Goal: Information Seeking & Learning: Learn about a topic

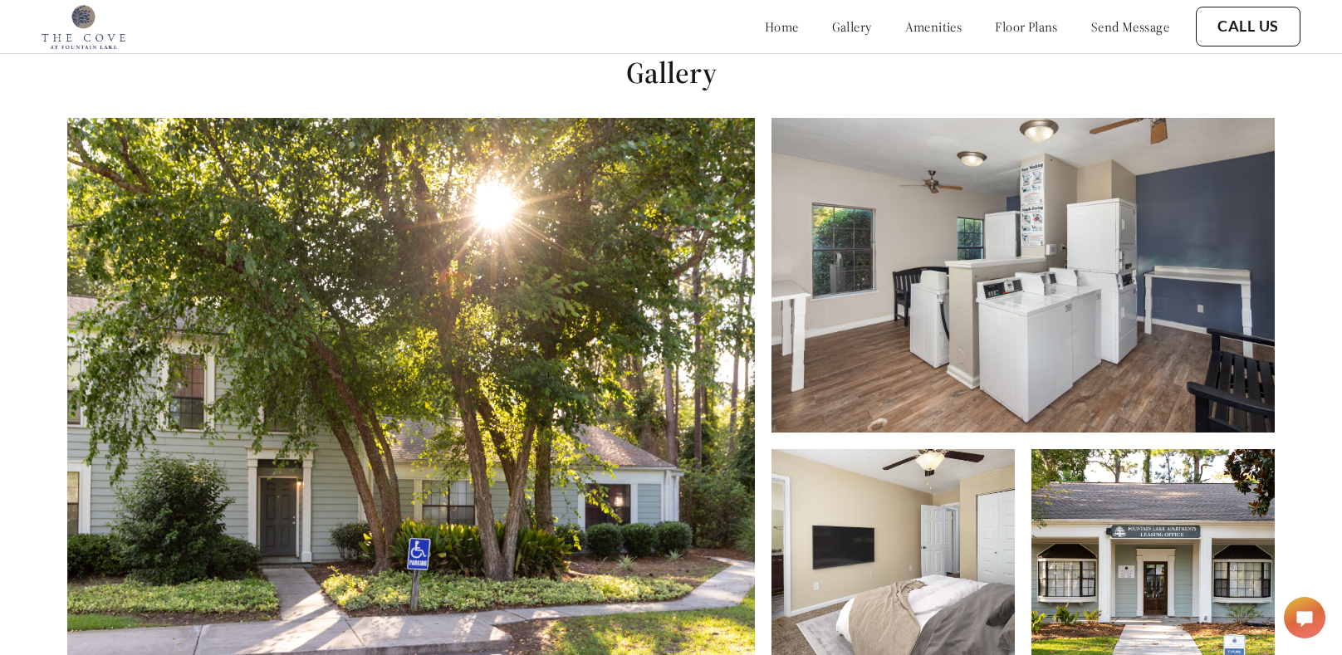
scroll to position [1171, 0]
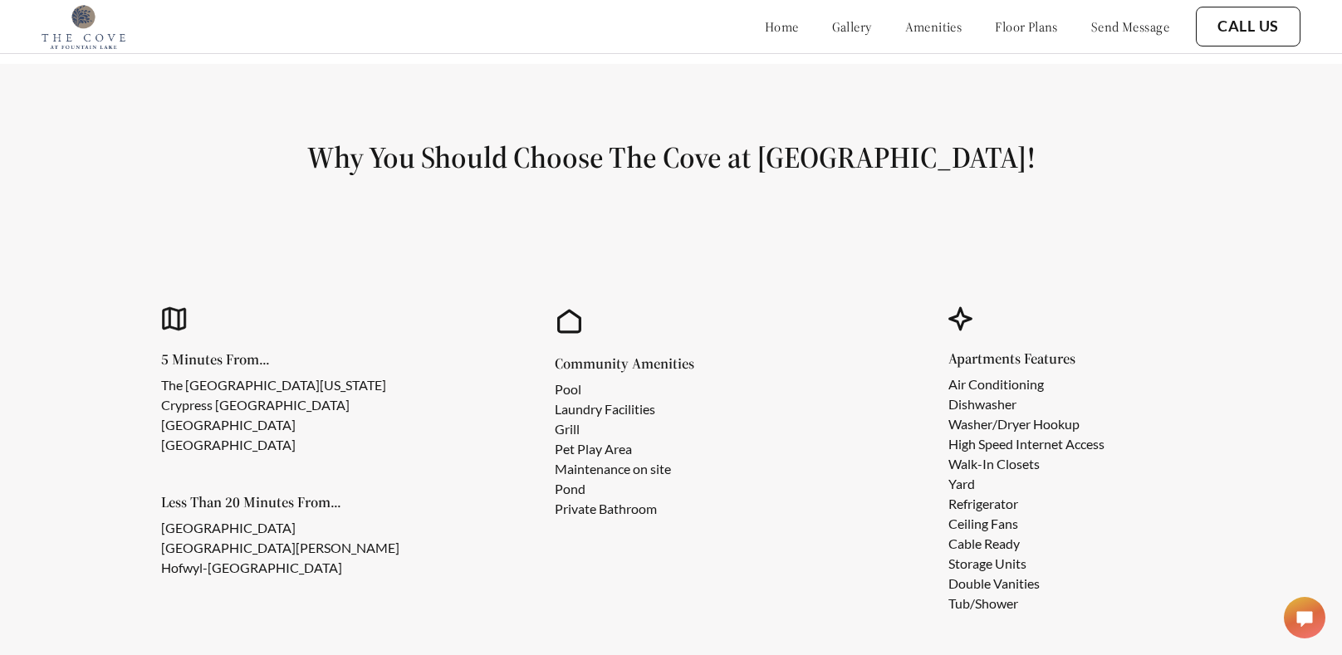
scroll to position [1336, 0]
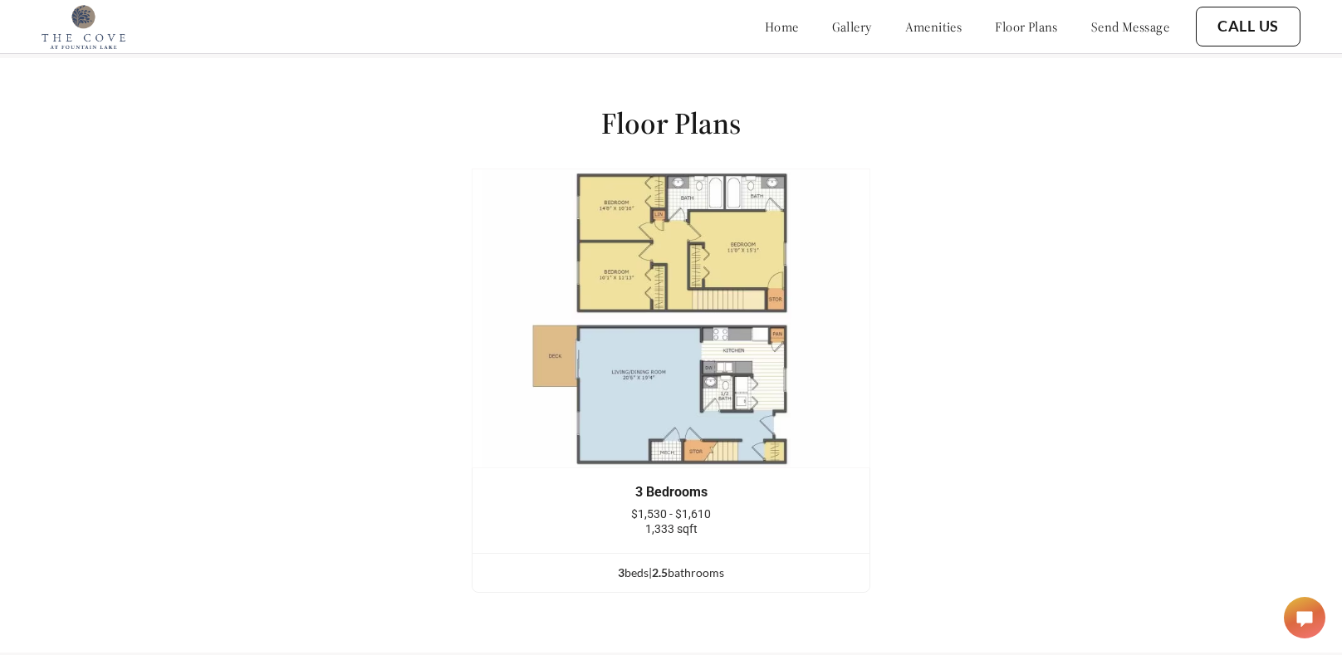
scroll to position [2050, 0]
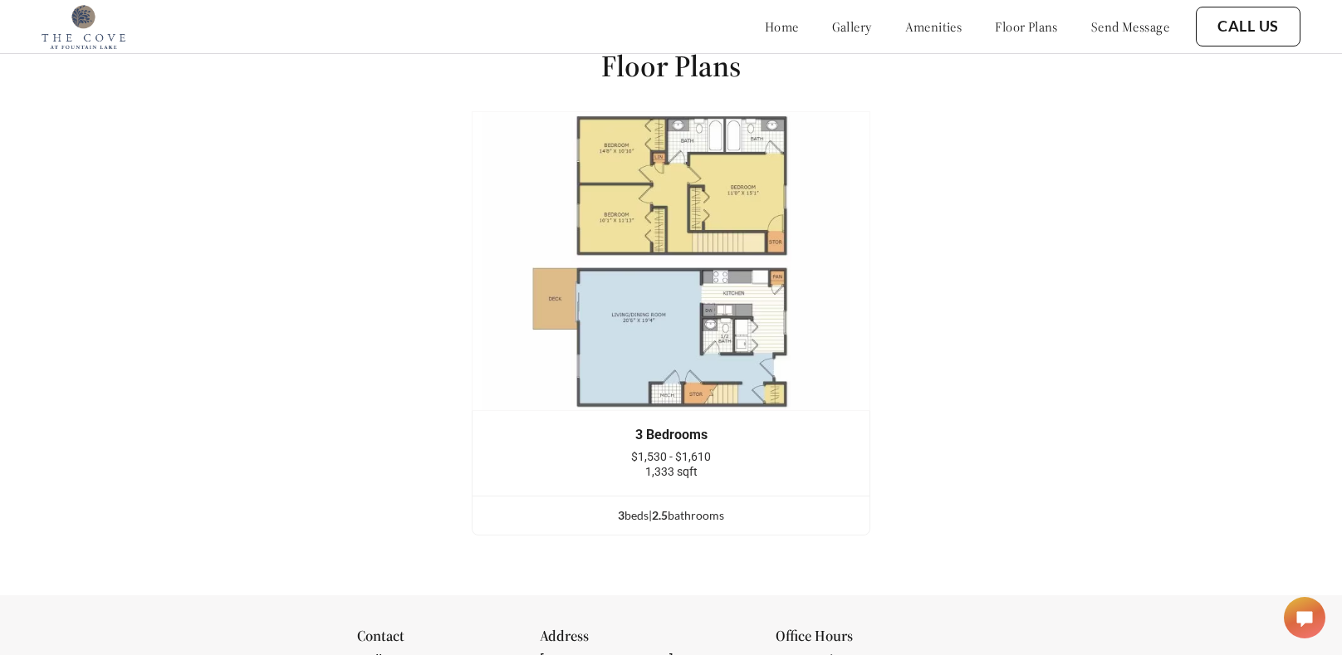
click at [655, 61] on h1 "Floor Plans" at bounding box center [670, 65] width 139 height 37
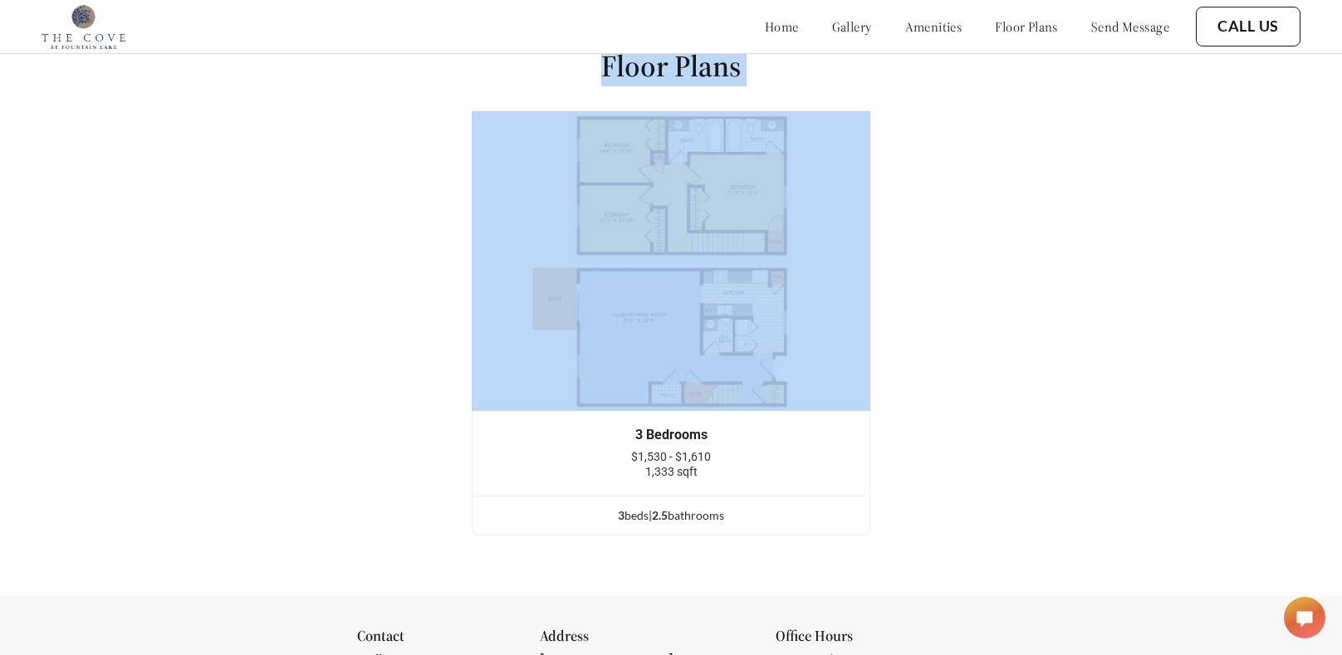
copy div "Floor Plans 3 Bedrooms $1,530 - $1,610 1,333 sqft 3 bed s | 2.5 bathroom s"
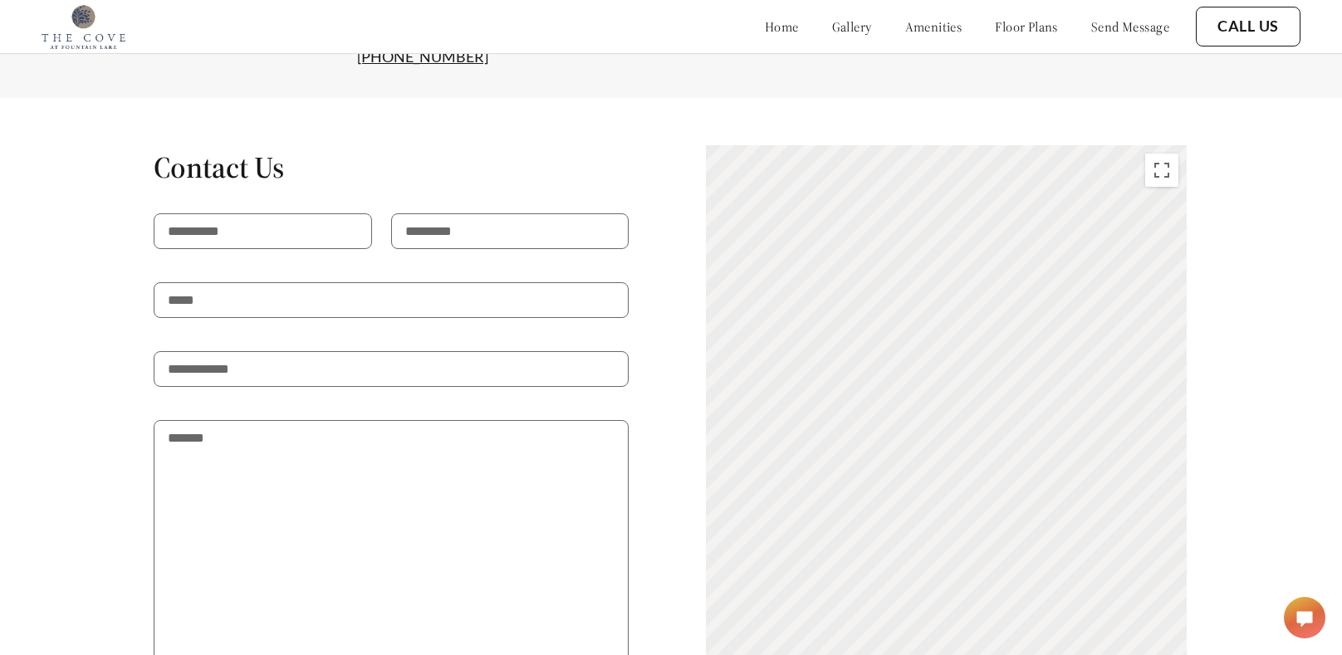
scroll to position [3061, 0]
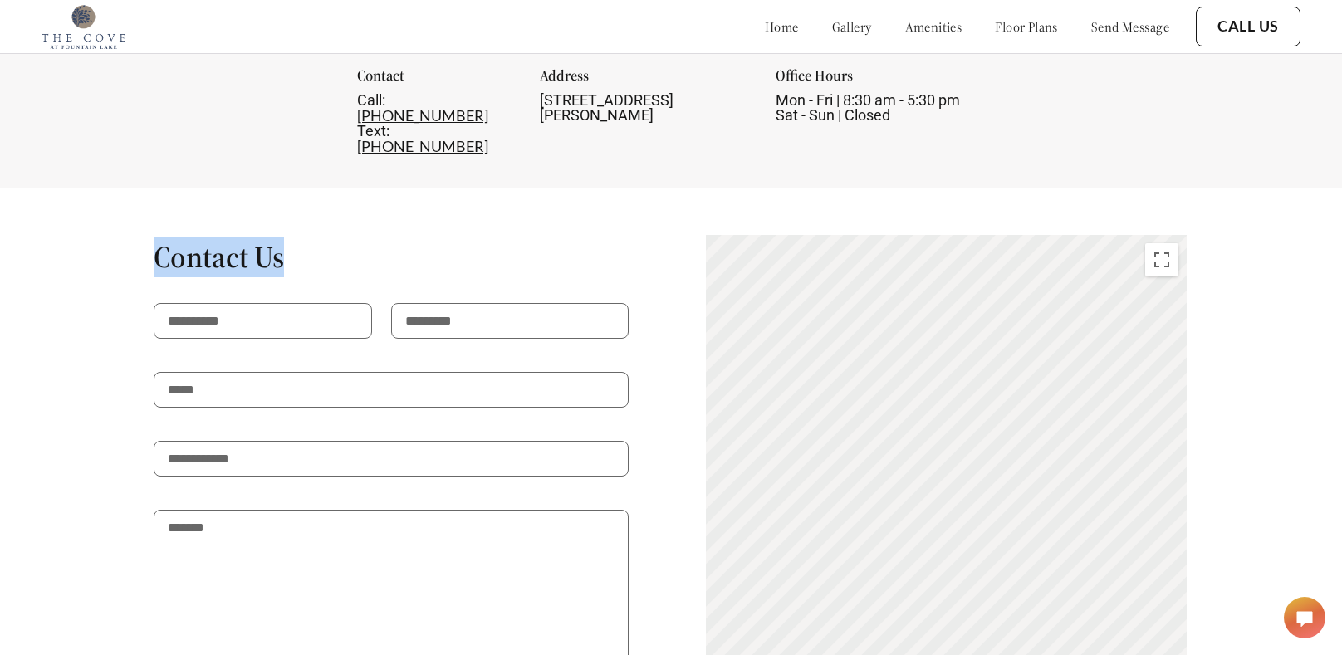
drag, startPoint x: 158, startPoint y: 220, endPoint x: 397, endPoint y: 218, distance: 239.1
click at [397, 234] on div "Contact Us I consent to SMS messaging (carrier data rates may apply) Send Messa…" at bounding box center [671, 544] width 1181 height 620
copy h1 "Contact Us"
